Goal: Find specific page/section: Find specific page/section

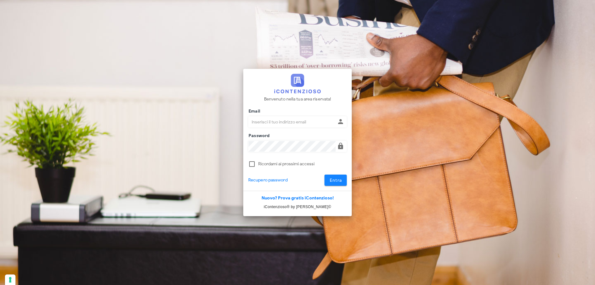
type input "[PERSON_NAME][EMAIL_ADDRESS][DOMAIN_NAME]"
click at [337, 179] on span "Entra" at bounding box center [335, 179] width 13 height 5
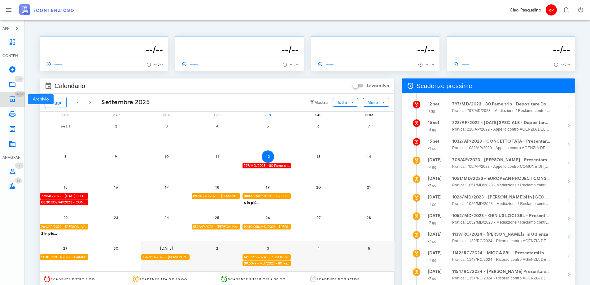
click at [15, 95] on link "1222 Archivio 1222" at bounding box center [12, 99] width 25 height 15
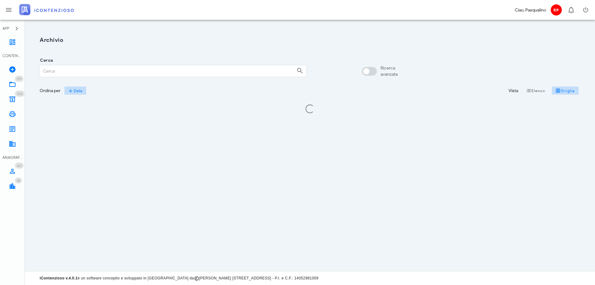
click at [62, 73] on input "Cerca" at bounding box center [166, 71] width 252 height 11
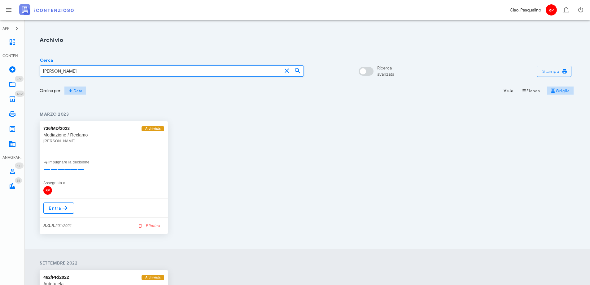
click at [101, 71] on input "failla" at bounding box center [161, 71] width 242 height 11
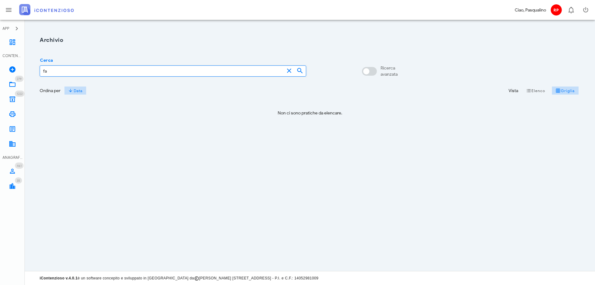
type input "f"
type input "santa failla"
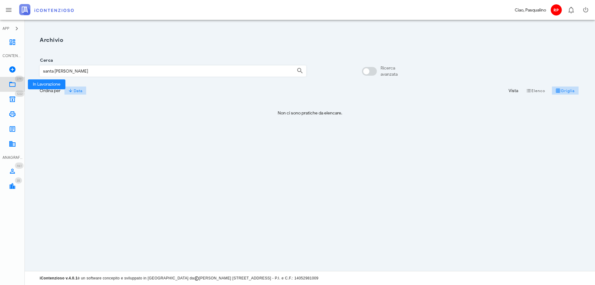
click at [15, 85] on icon at bounding box center [12, 84] width 7 height 7
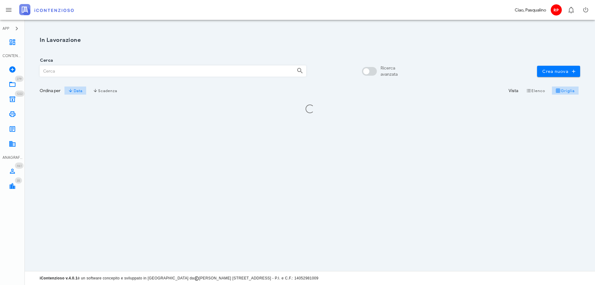
click at [70, 74] on input "Cerca" at bounding box center [166, 71] width 252 height 11
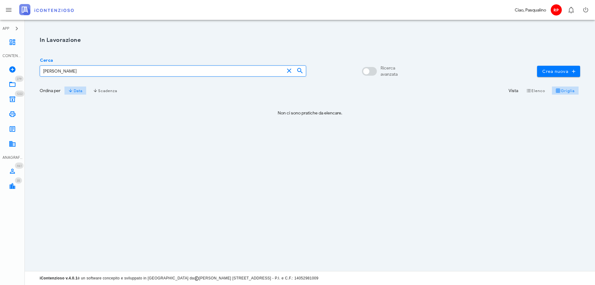
type input "[PERSON_NAME]"
